Goal: Task Accomplishment & Management: Use online tool/utility

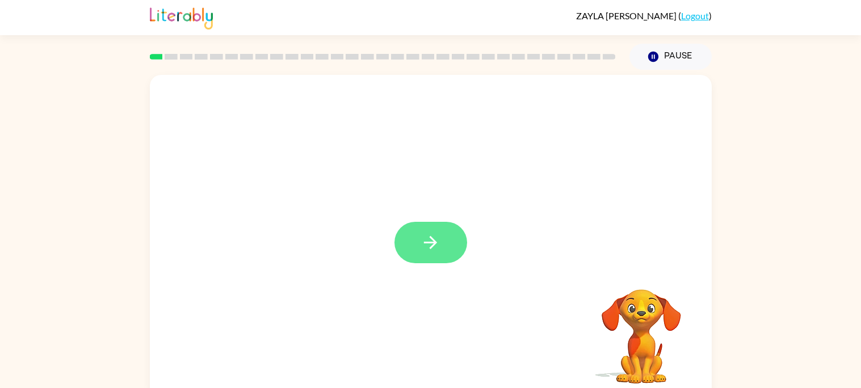
click at [445, 236] on button "button" at bounding box center [431, 242] width 73 height 41
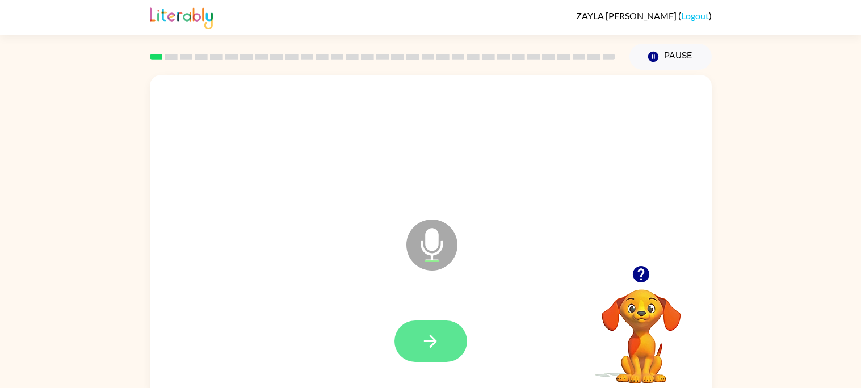
click at [428, 332] on icon "button" at bounding box center [431, 342] width 20 height 20
click at [428, 338] on icon "button" at bounding box center [431, 342] width 20 height 20
click at [432, 333] on icon "button" at bounding box center [431, 342] width 20 height 20
click at [433, 347] on icon "button" at bounding box center [431, 342] width 20 height 20
click at [429, 375] on div at bounding box center [430, 341] width 539 height 93
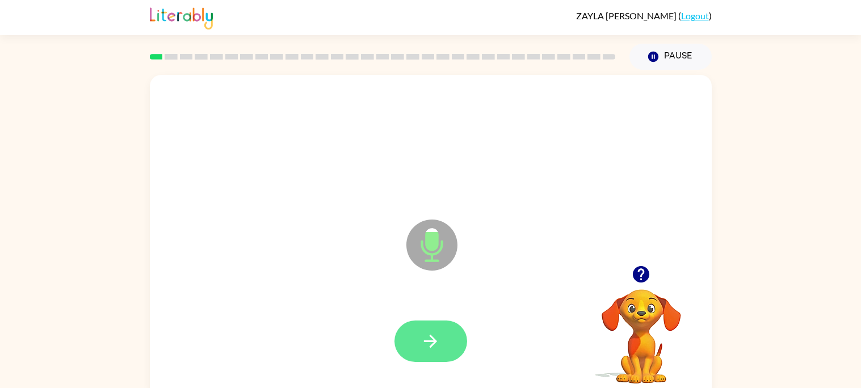
click at [434, 346] on icon "button" at bounding box center [431, 342] width 20 height 20
click at [426, 346] on icon "button" at bounding box center [431, 342] width 20 height 20
click at [430, 337] on icon "button" at bounding box center [431, 342] width 20 height 20
click at [396, 341] on button "button" at bounding box center [431, 341] width 73 height 41
click at [430, 346] on icon "button" at bounding box center [430, 341] width 13 height 13
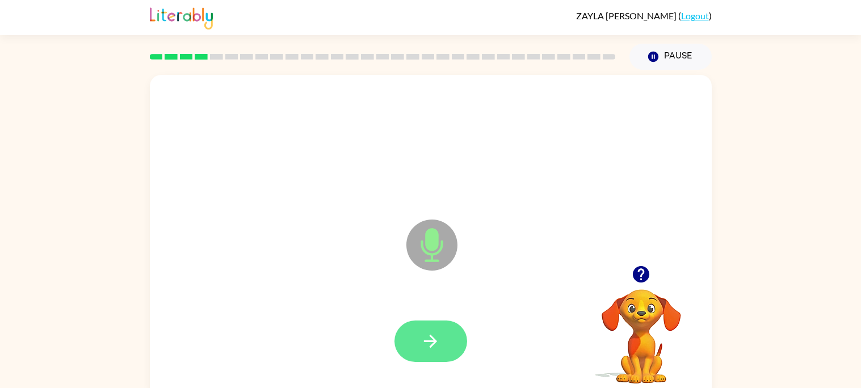
click at [442, 338] on button "button" at bounding box center [431, 341] width 73 height 41
click at [621, 375] on video "Your browser must support playing .mp4 files to use Literably. Please try using…" at bounding box center [642, 329] width 114 height 114
click at [635, 364] on video "Your browser must support playing .mp4 files to use Literably. Please try using…" at bounding box center [642, 329] width 114 height 114
click at [435, 354] on button "button" at bounding box center [431, 341] width 73 height 41
click at [432, 341] on icon "button" at bounding box center [430, 341] width 13 height 13
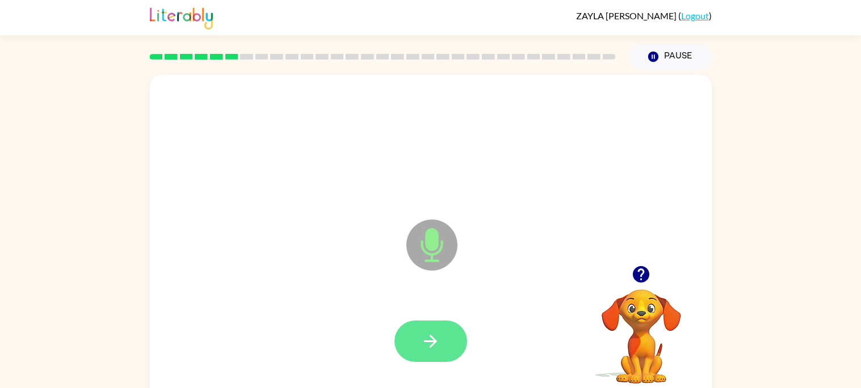
click at [434, 333] on icon "button" at bounding box center [431, 342] width 20 height 20
click at [441, 331] on button "button" at bounding box center [431, 341] width 73 height 41
click at [438, 343] on icon "button" at bounding box center [431, 342] width 20 height 20
click at [442, 348] on button "button" at bounding box center [431, 341] width 73 height 41
click at [443, 339] on button "button" at bounding box center [431, 341] width 73 height 41
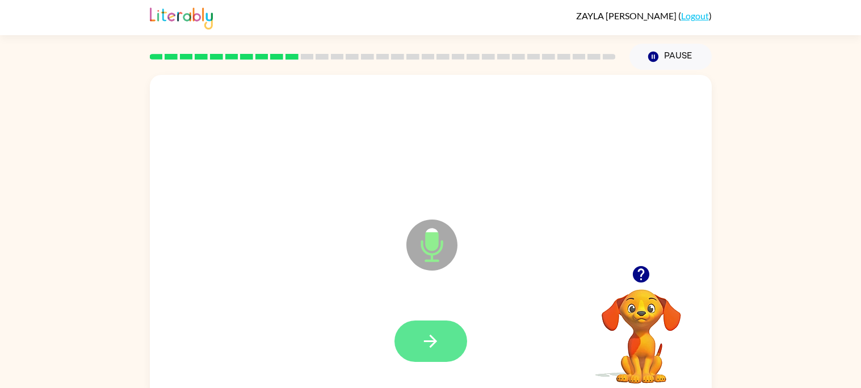
click at [424, 341] on icon "button" at bounding box center [431, 342] width 20 height 20
click at [430, 337] on icon "button" at bounding box center [431, 342] width 20 height 20
click at [426, 352] on button "button" at bounding box center [431, 341] width 73 height 41
click at [429, 353] on button "button" at bounding box center [431, 341] width 73 height 41
click at [430, 337] on icon "button" at bounding box center [430, 341] width 13 height 13
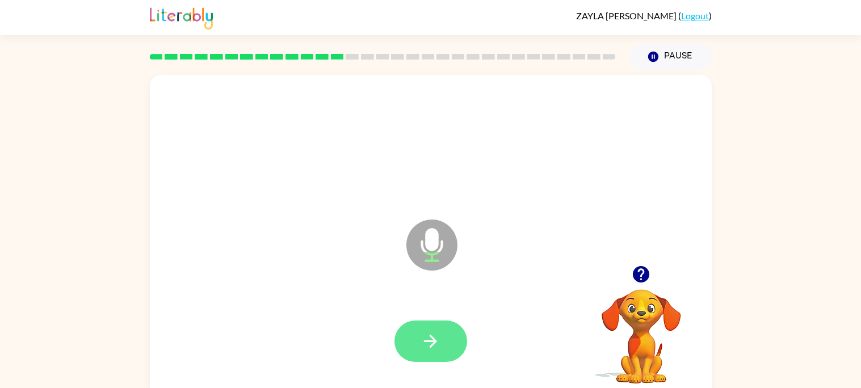
click at [444, 341] on button "button" at bounding box center [431, 341] width 73 height 41
click at [421, 337] on icon "button" at bounding box center [431, 342] width 20 height 20
click at [430, 333] on icon "button" at bounding box center [431, 342] width 20 height 20
click at [466, 325] on div at bounding box center [431, 341] width 73 height 41
click at [442, 353] on button "button" at bounding box center [431, 341] width 73 height 41
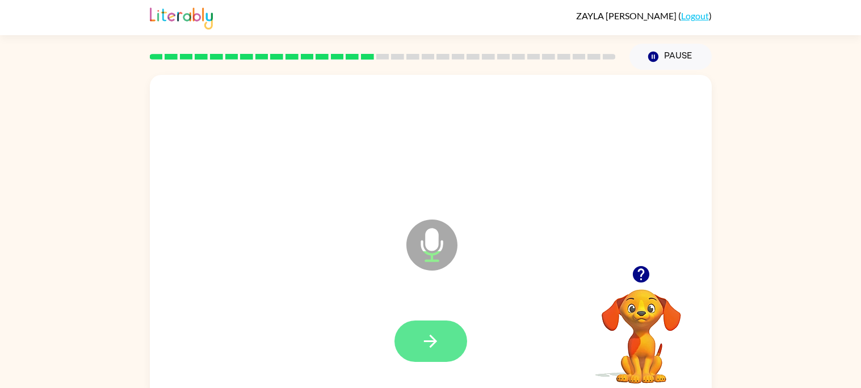
click at [438, 348] on icon "button" at bounding box center [431, 342] width 20 height 20
click at [434, 345] on icon "button" at bounding box center [431, 342] width 20 height 20
click at [420, 334] on button "button" at bounding box center [431, 341] width 73 height 41
click at [445, 328] on button "button" at bounding box center [431, 341] width 73 height 41
click at [443, 332] on button "button" at bounding box center [431, 341] width 73 height 41
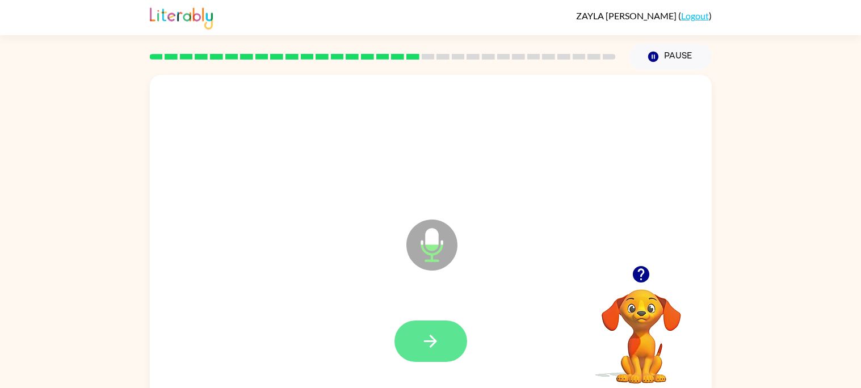
click at [443, 336] on button "button" at bounding box center [431, 341] width 73 height 41
click at [433, 344] on icon "button" at bounding box center [430, 341] width 13 height 13
click at [414, 334] on button "button" at bounding box center [431, 341] width 73 height 41
click at [450, 325] on button "button" at bounding box center [431, 341] width 73 height 41
click at [421, 343] on icon "button" at bounding box center [431, 342] width 20 height 20
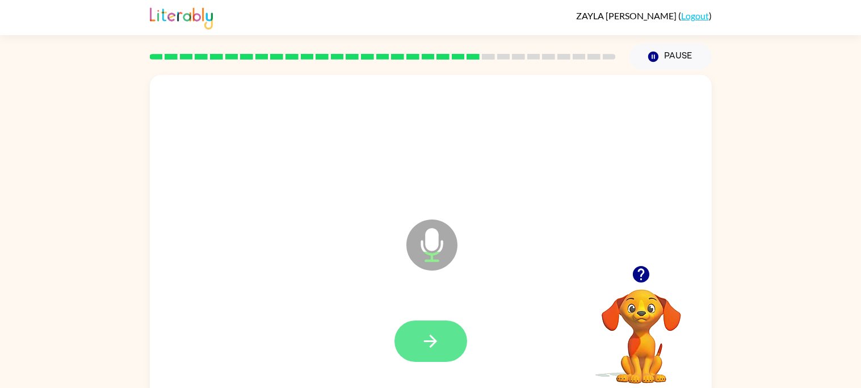
click at [411, 343] on button "button" at bounding box center [431, 341] width 73 height 41
click at [434, 351] on button "button" at bounding box center [431, 341] width 73 height 41
click at [454, 338] on button "button" at bounding box center [431, 341] width 73 height 41
click at [430, 343] on icon "button" at bounding box center [431, 342] width 20 height 20
click at [413, 350] on button "button" at bounding box center [431, 341] width 73 height 41
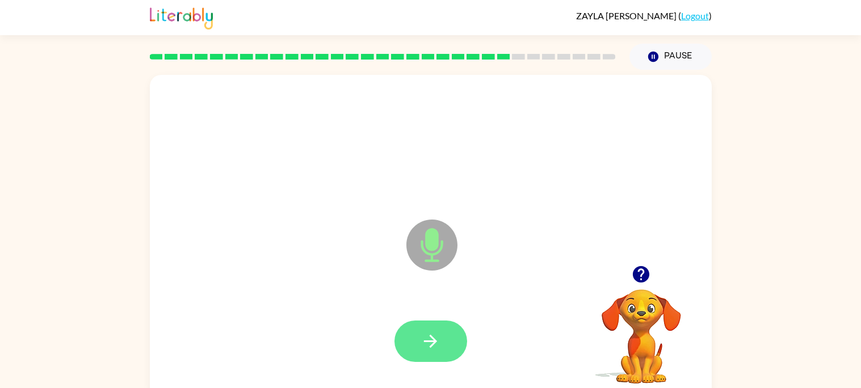
click at [442, 337] on button "button" at bounding box center [431, 341] width 73 height 41
click at [430, 354] on button "button" at bounding box center [431, 341] width 73 height 41
click at [430, 340] on icon "button" at bounding box center [431, 342] width 20 height 20
click at [430, 322] on button "button" at bounding box center [431, 341] width 73 height 41
click at [428, 338] on icon "button" at bounding box center [431, 342] width 20 height 20
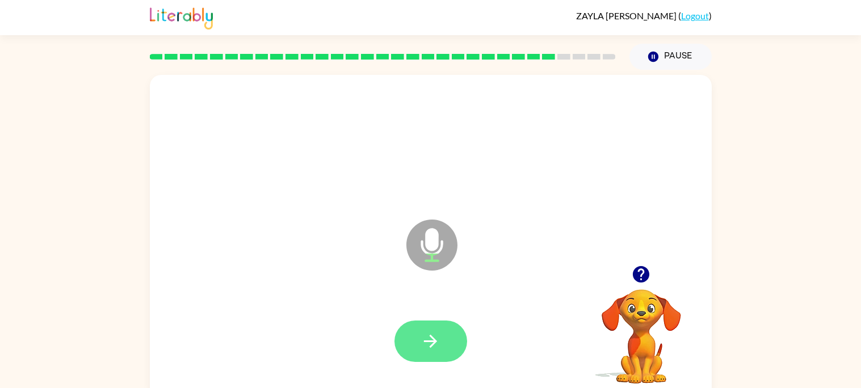
click at [436, 343] on icon "button" at bounding box center [431, 342] width 20 height 20
click at [447, 352] on button "button" at bounding box center [431, 341] width 73 height 41
click at [407, 354] on button "button" at bounding box center [431, 341] width 73 height 41
click at [430, 327] on button "button" at bounding box center [431, 341] width 73 height 41
click at [432, 339] on icon "button" at bounding box center [431, 342] width 20 height 20
